Goal: Task Accomplishment & Management: Manage account settings

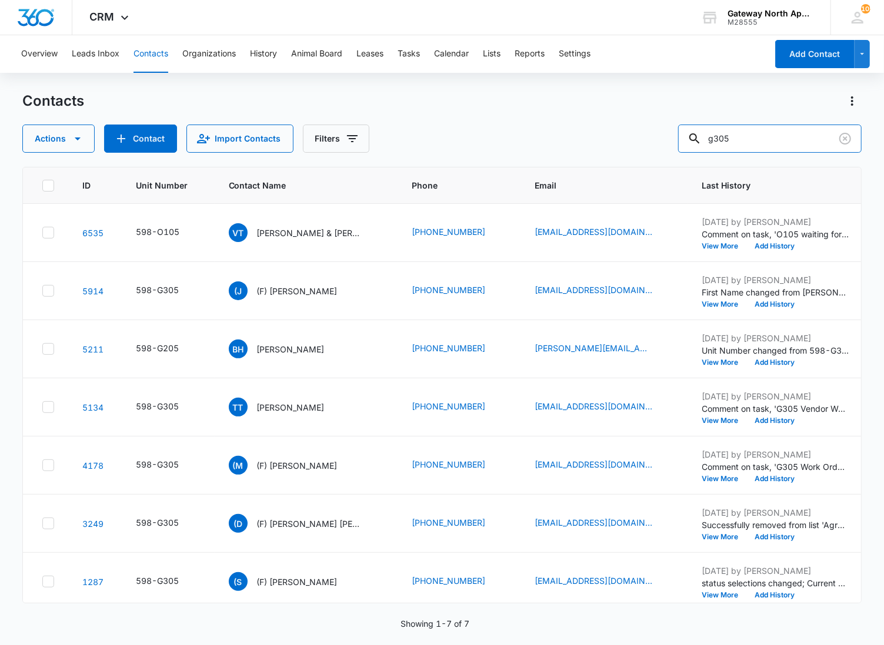
drag, startPoint x: 766, startPoint y: 145, endPoint x: 502, endPoint y: 136, distance: 264.1
click at [502, 136] on div "Actions Contact Import Contacts Filters g305" at bounding box center [441, 139] width 839 height 28
type input "g305"
click at [266, 408] on p "[PERSON_NAME]" at bounding box center [291, 408] width 68 height 12
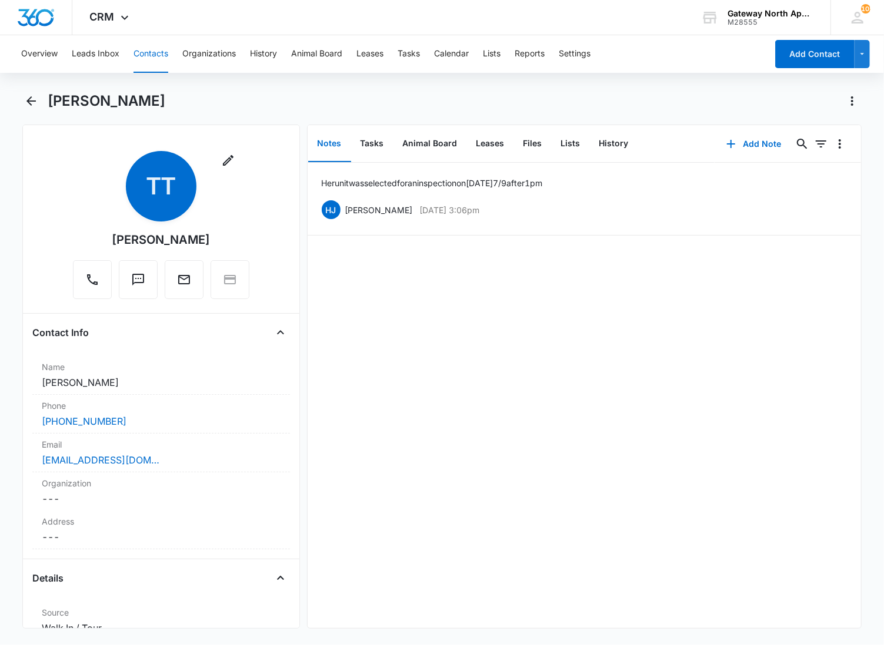
click at [454, 337] on div "Her unit was selected for an inspection [DATE][DATE] after 1 pm [PERSON_NAME] […" at bounding box center [584, 396] width 554 height 466
click at [524, 143] on button "Files" at bounding box center [533, 144] width 38 height 36
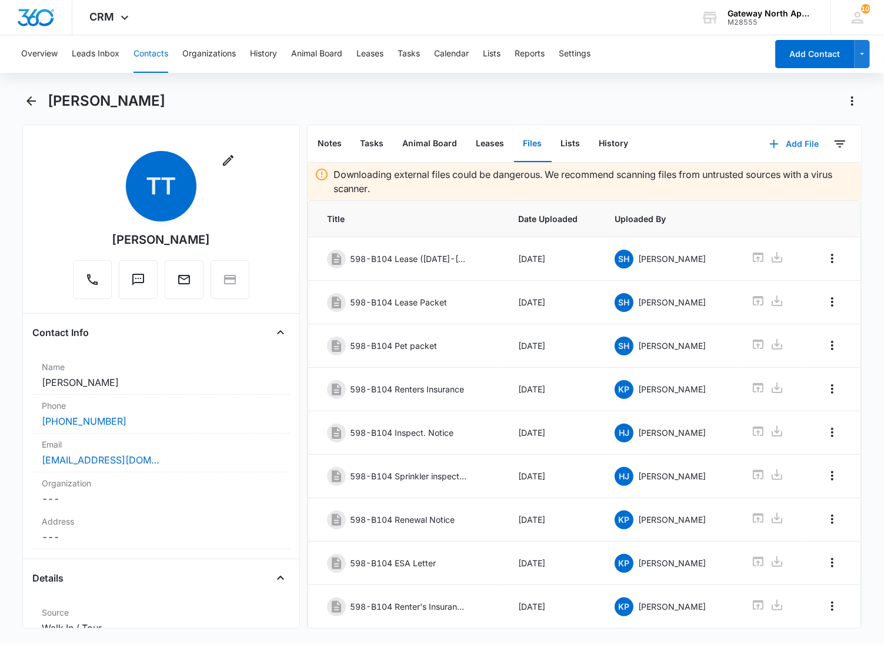
click at [791, 144] on button "Add File" at bounding box center [793, 144] width 73 height 28
click at [772, 180] on div "Upload Files" at bounding box center [777, 181] width 47 height 8
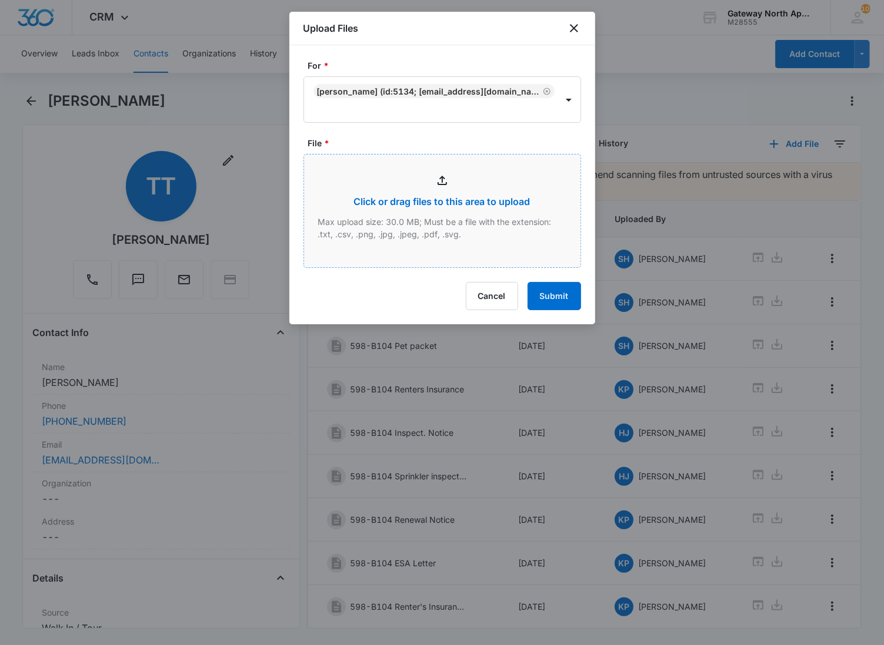
type input "C:\fakepath\Xerox Scan_09132025133228.pdf"
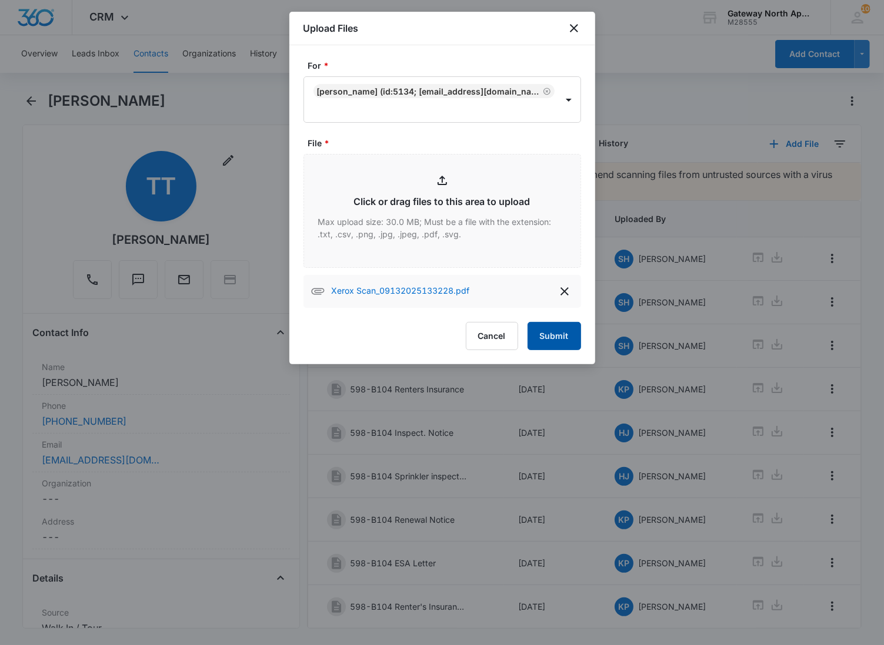
click at [564, 322] on button "Submit" at bounding box center [553, 336] width 53 height 28
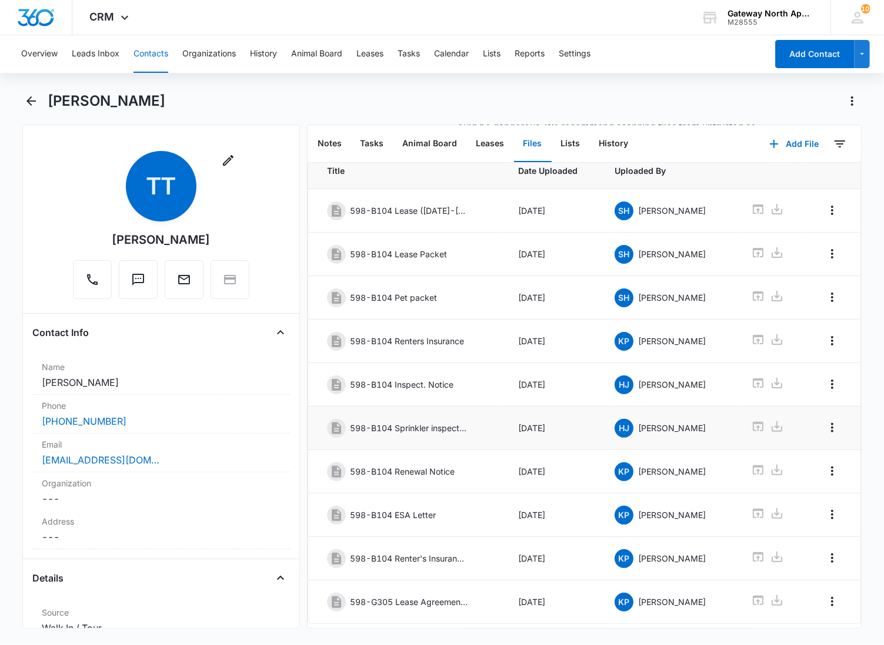
scroll to position [99, 0]
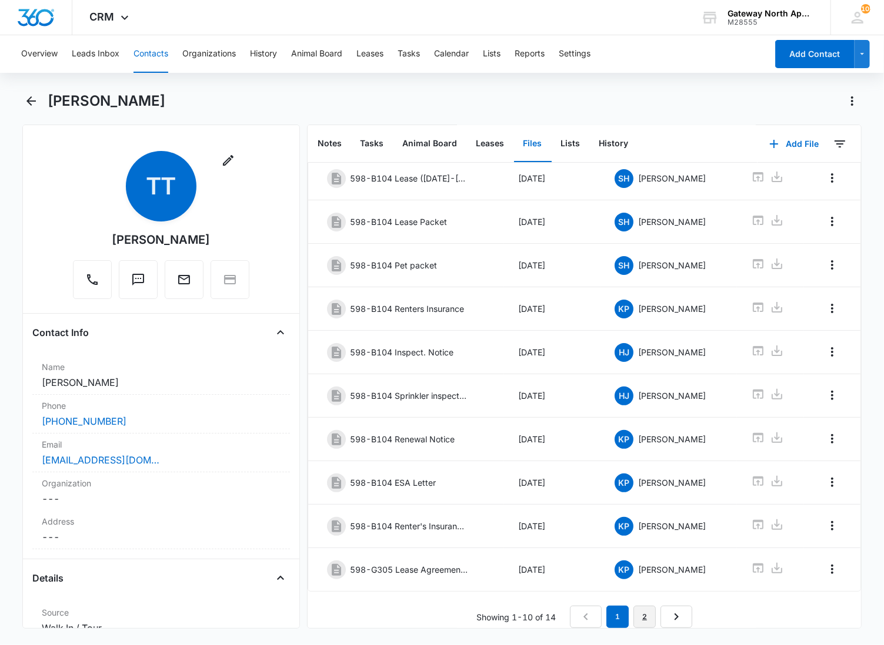
click at [637, 613] on link "2" at bounding box center [644, 617] width 22 height 22
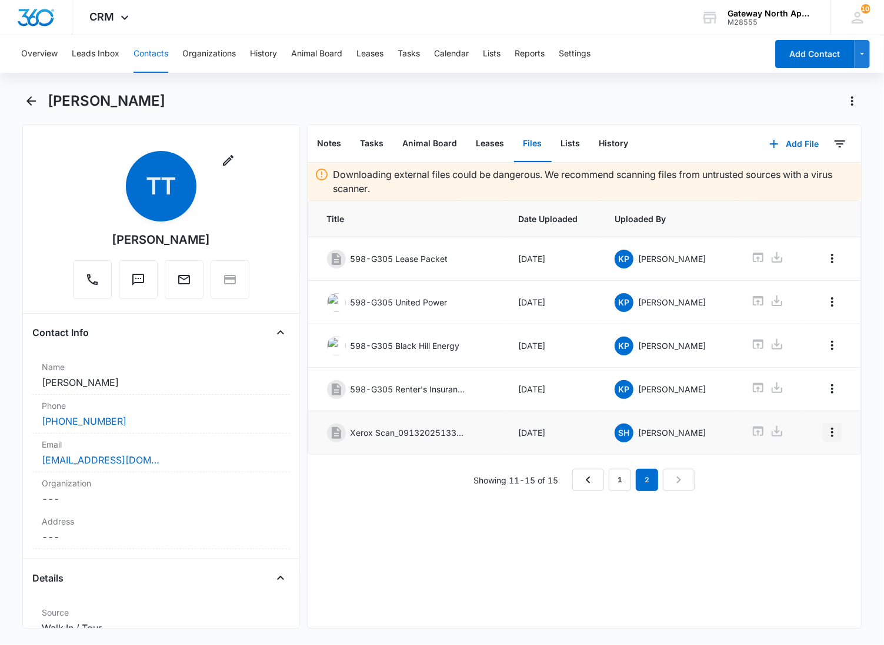
click at [825, 438] on icon "Overflow Menu" at bounding box center [832, 433] width 14 height 14
click at [787, 473] on div "Edit" at bounding box center [790, 470] width 25 height 8
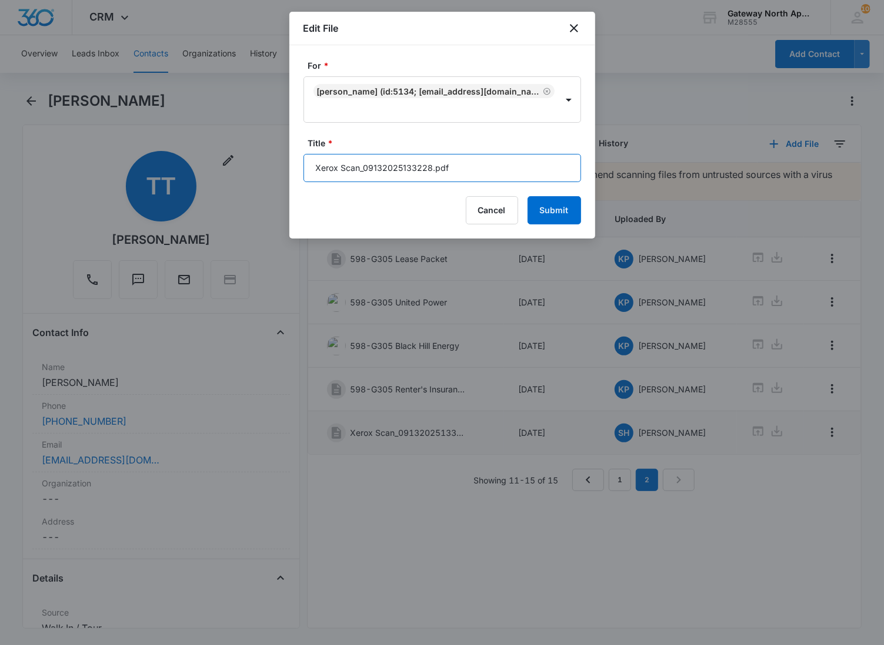
drag, startPoint x: 463, startPoint y: 155, endPoint x: 300, endPoint y: 149, distance: 163.0
click at [300, 149] on div "For * [PERSON_NAME] (ID:5134; [EMAIL_ADDRESS][DOMAIN_NAME]; 7207080923) Title *…" at bounding box center [442, 141] width 306 height 193
type input "598-G305 Dog Barking Notice"
click at [527, 196] on button "Submit" at bounding box center [553, 210] width 53 height 28
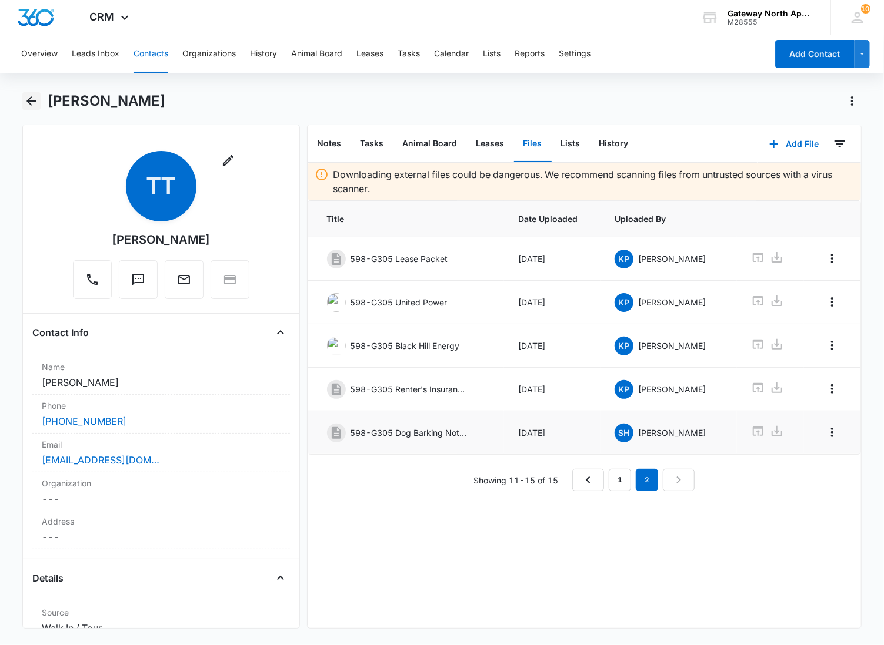
drag, startPoint x: 27, startPoint y: 100, endPoint x: 73, endPoint y: 90, distance: 46.9
click at [26, 100] on icon "Back" at bounding box center [31, 101] width 14 height 14
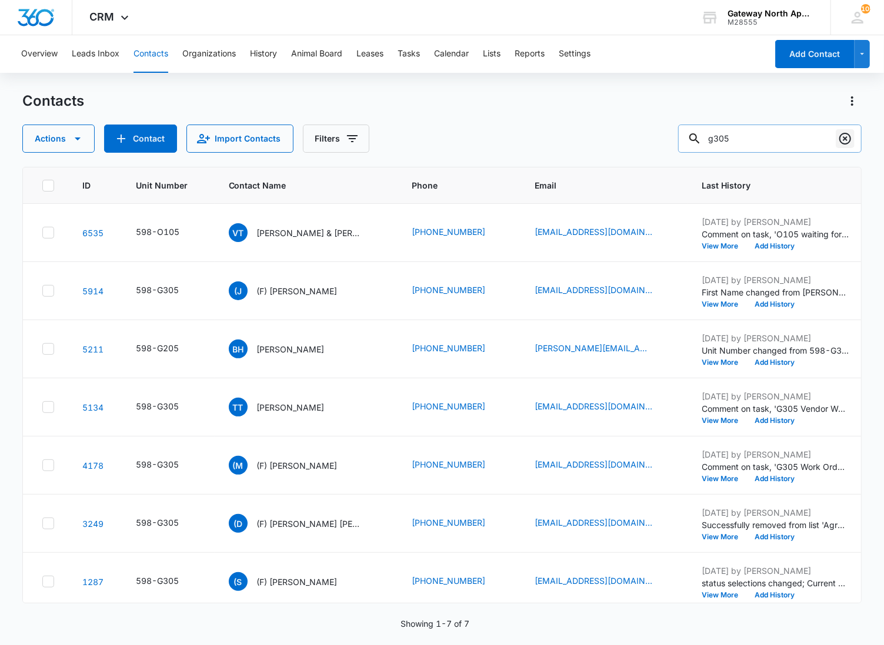
click at [851, 140] on icon "Clear" at bounding box center [845, 139] width 14 height 14
